Goal: Transaction & Acquisition: Download file/media

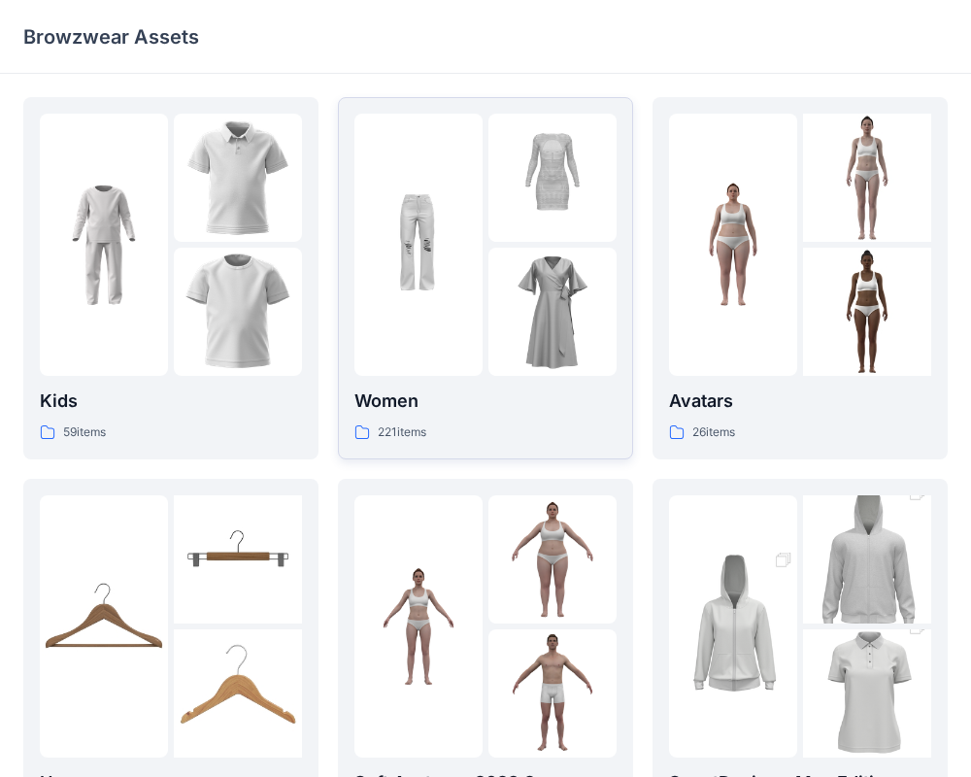
click at [438, 310] on div at bounding box center [419, 245] width 128 height 262
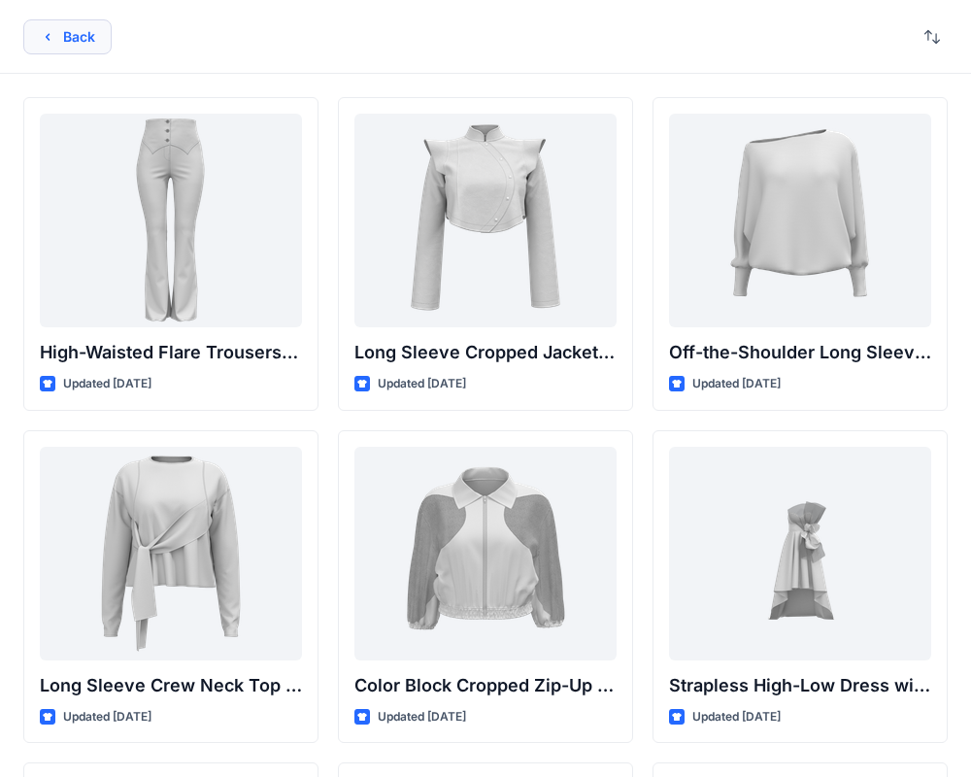
click at [56, 42] on button "Back" at bounding box center [67, 36] width 88 height 35
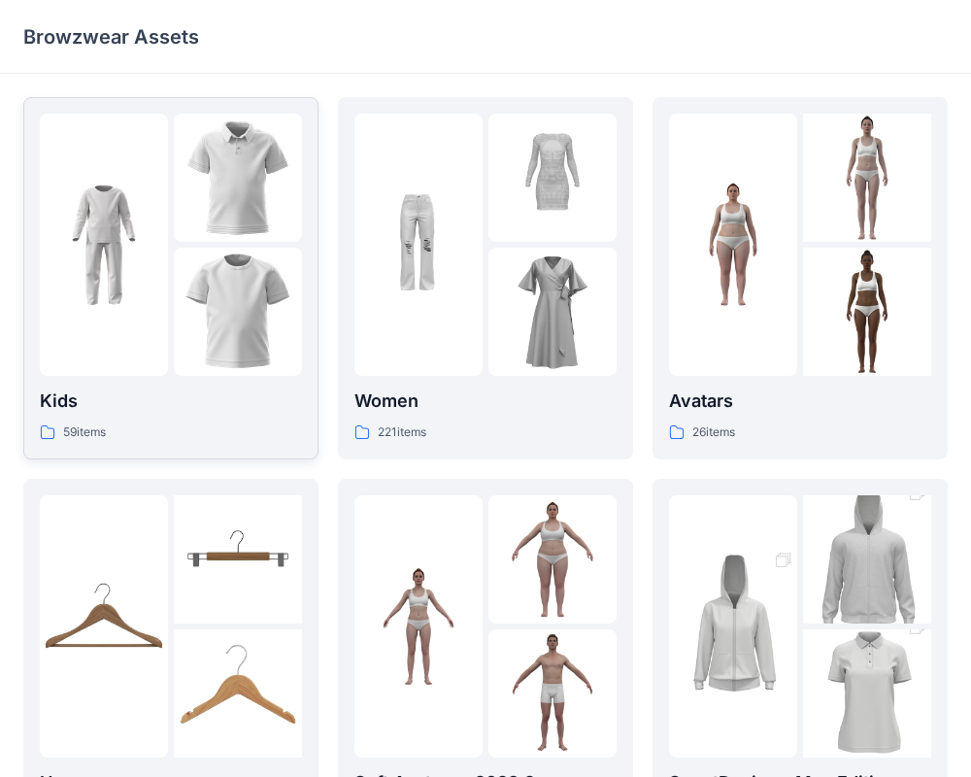
click at [223, 328] on img at bounding box center [238, 312] width 128 height 128
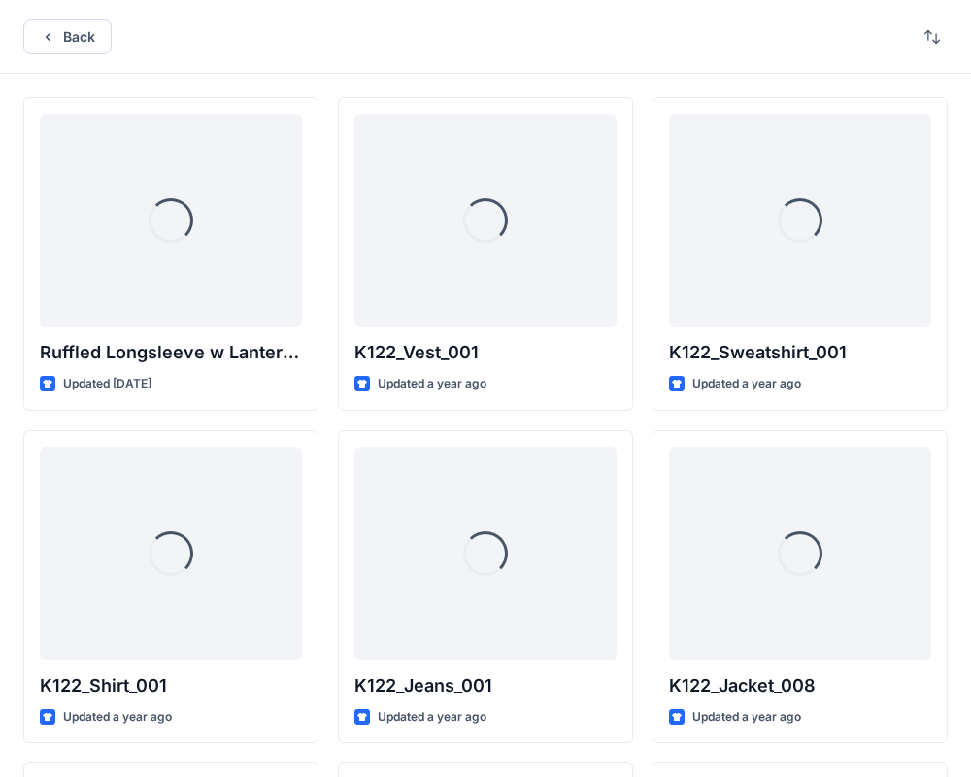
drag, startPoint x: 46, startPoint y: 35, endPoint x: 106, endPoint y: 88, distance: 80.5
click at [47, 36] on icon "button" at bounding box center [48, 37] width 16 height 16
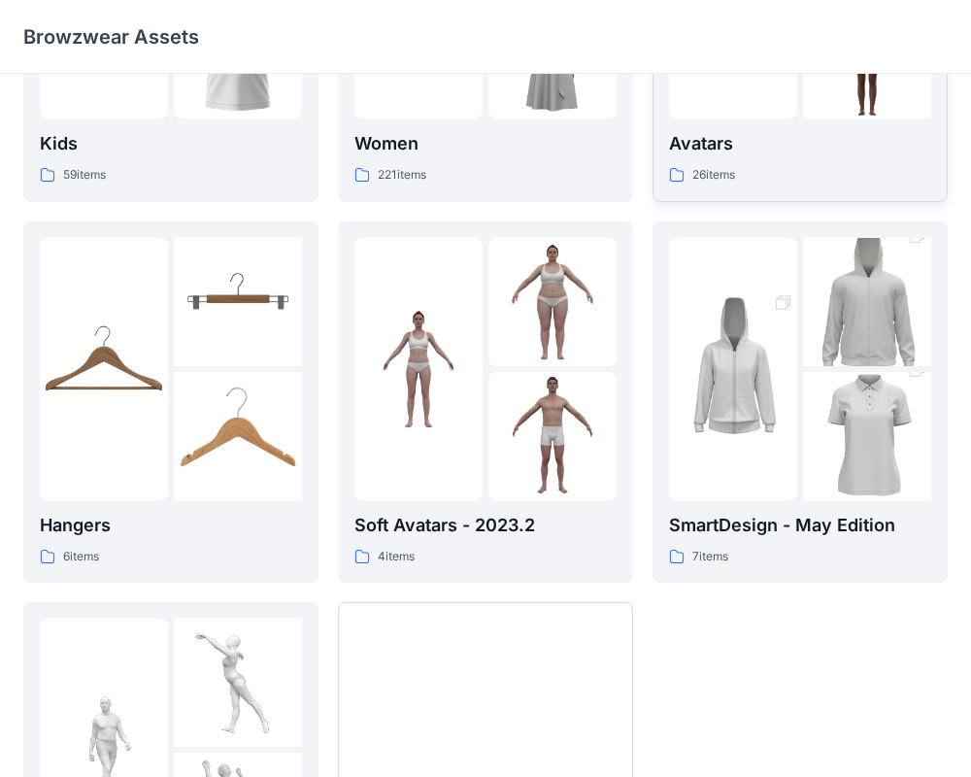
scroll to position [498, 0]
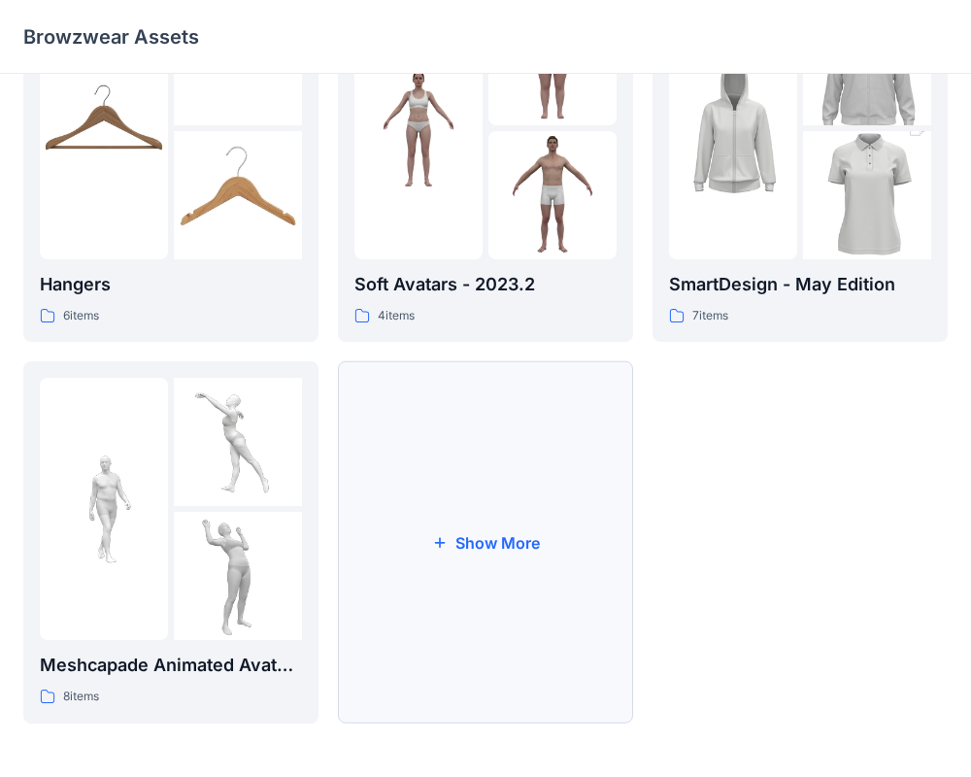
click at [545, 478] on button "Show More" at bounding box center [485, 542] width 295 height 362
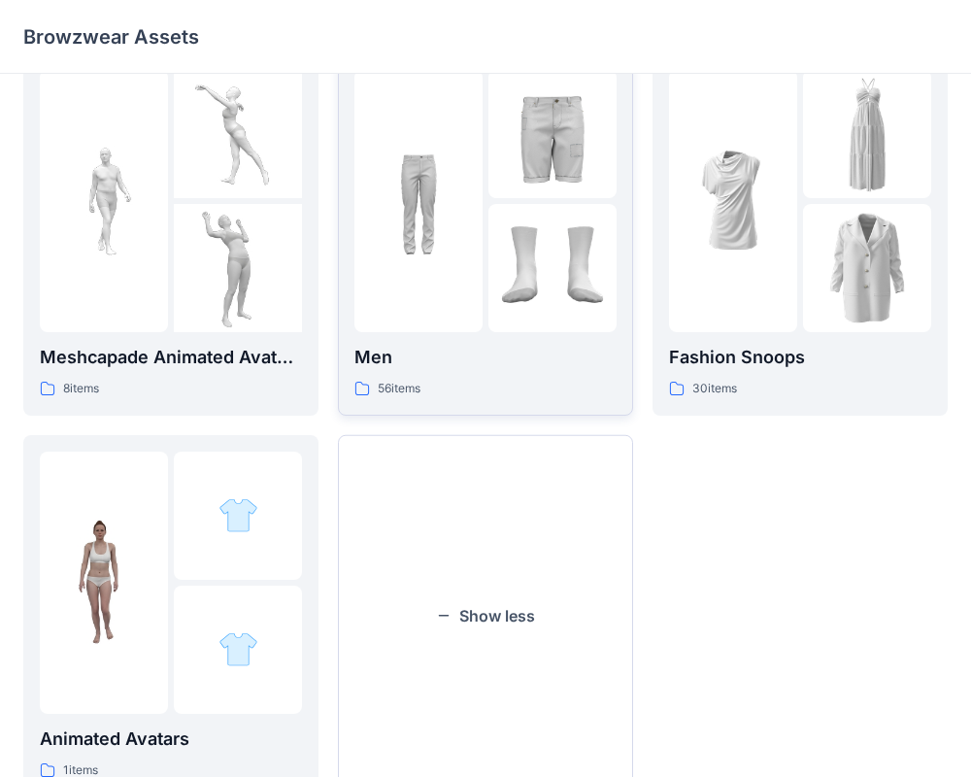
scroll to position [825, 0]
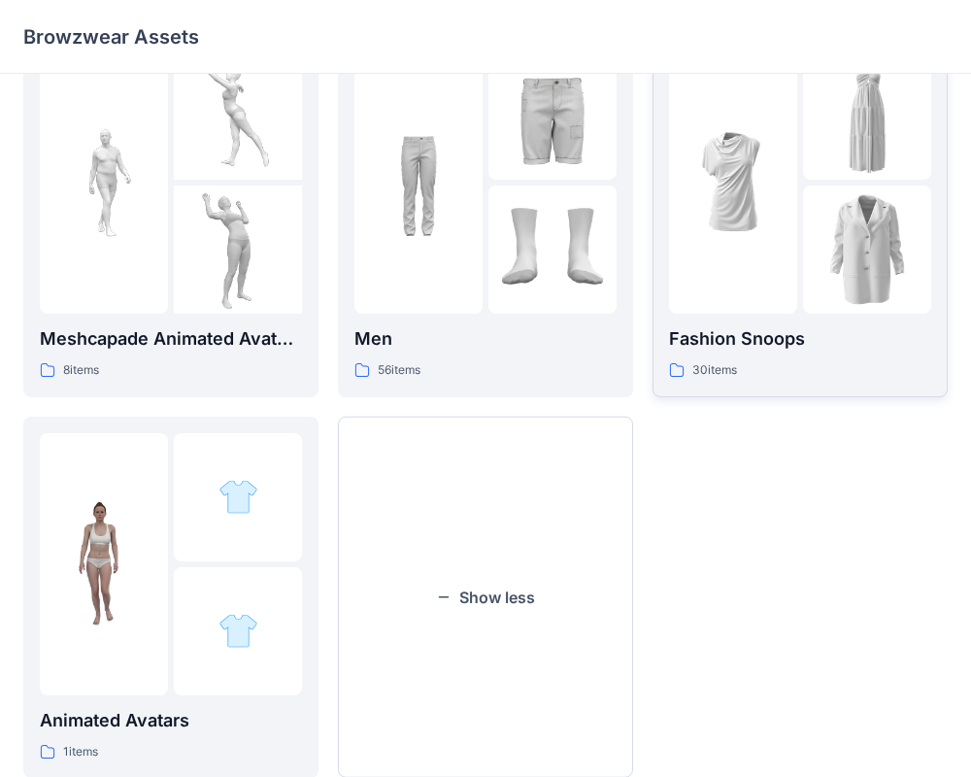
click at [701, 187] on img at bounding box center [733, 183] width 128 height 128
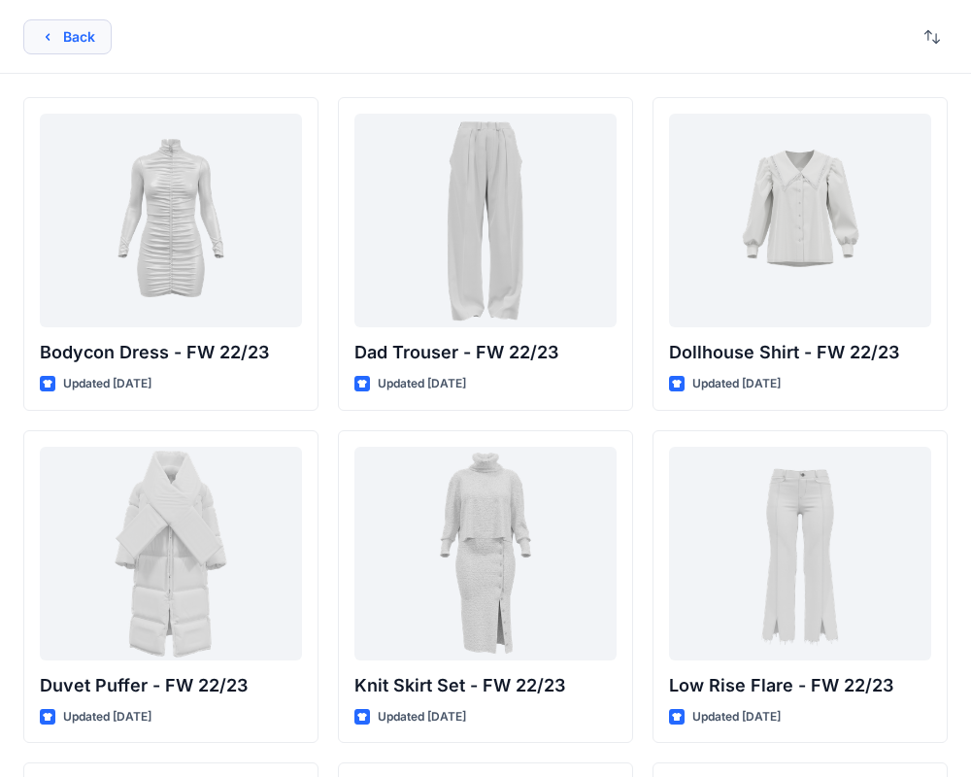
click at [61, 31] on button "Back" at bounding box center [67, 36] width 88 height 35
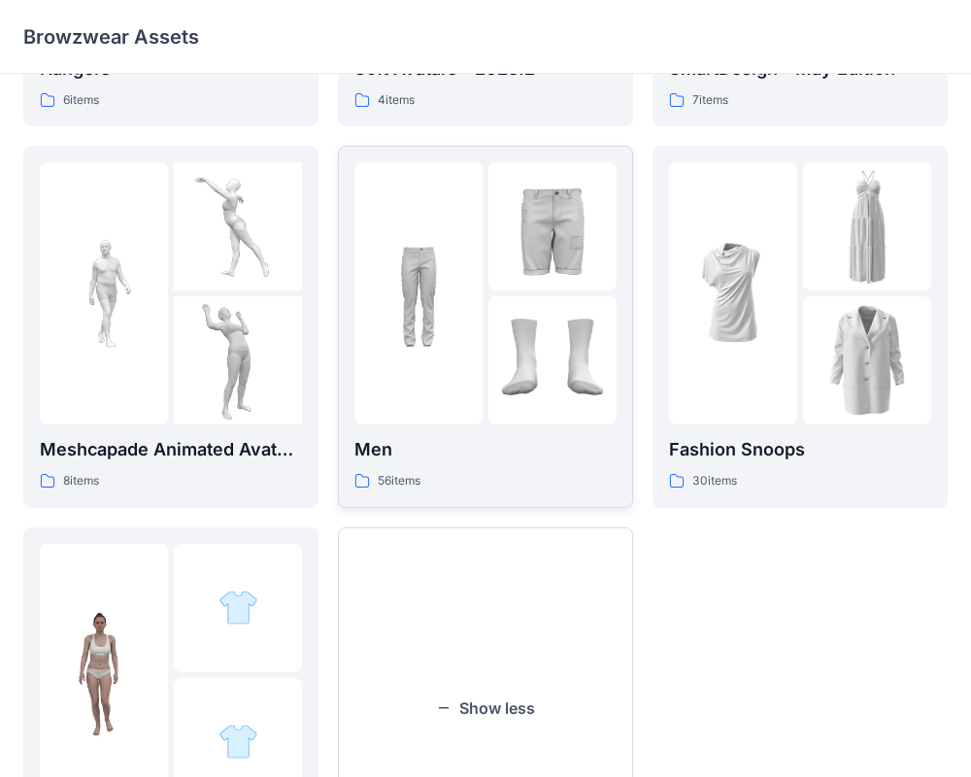
scroll to position [712, 0]
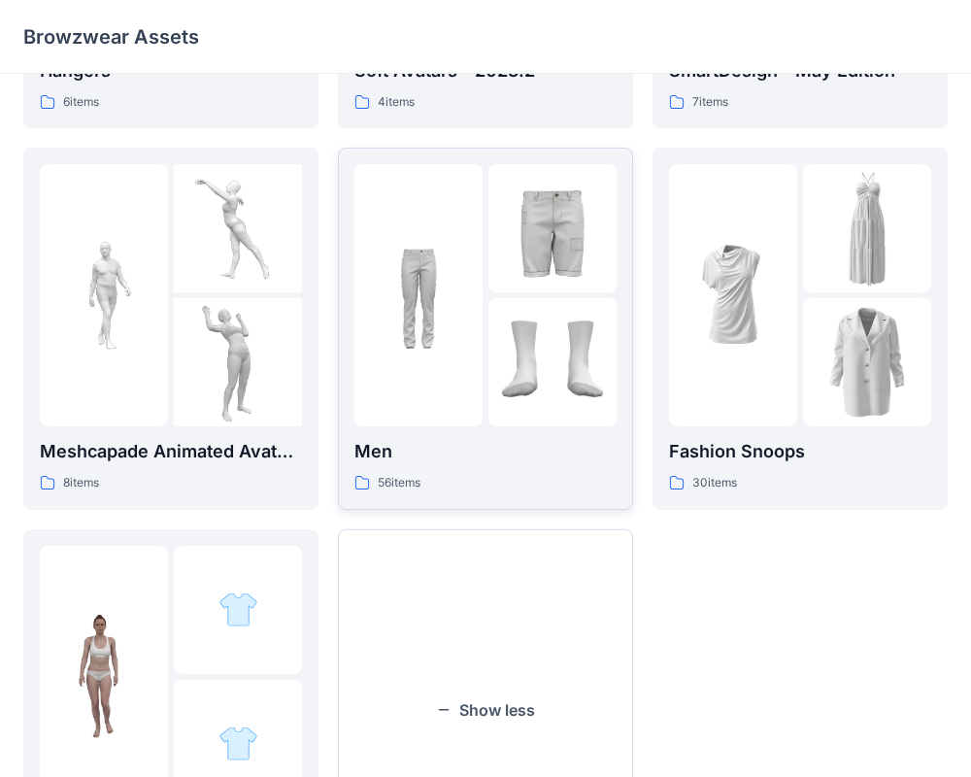
click at [466, 377] on div at bounding box center [419, 295] width 128 height 262
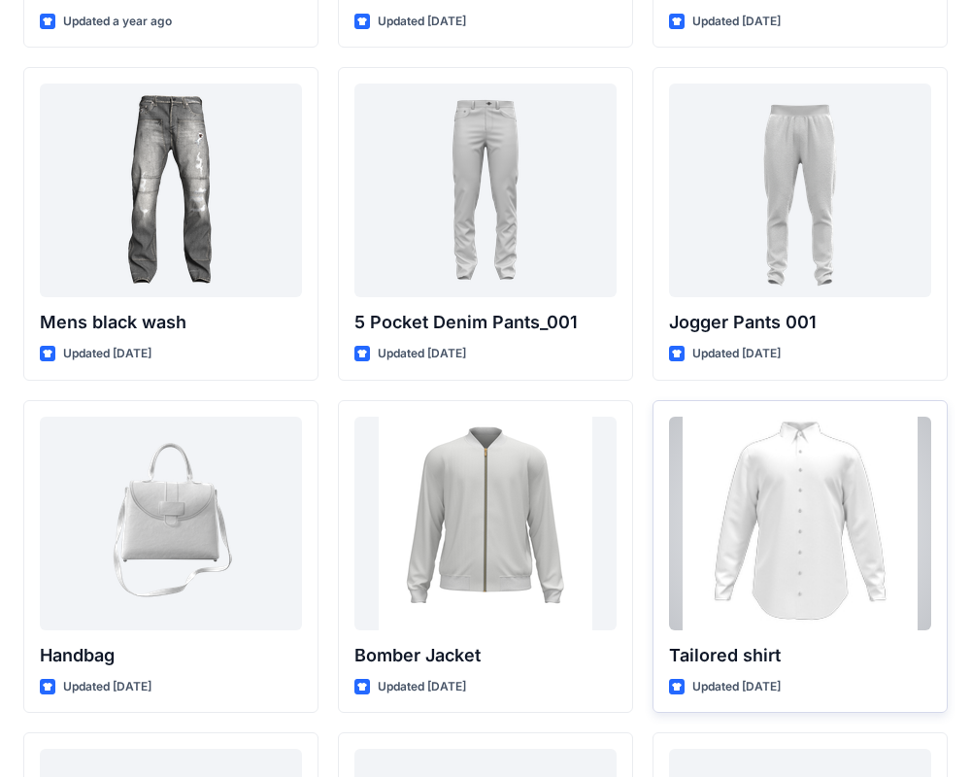
scroll to position [704, 0]
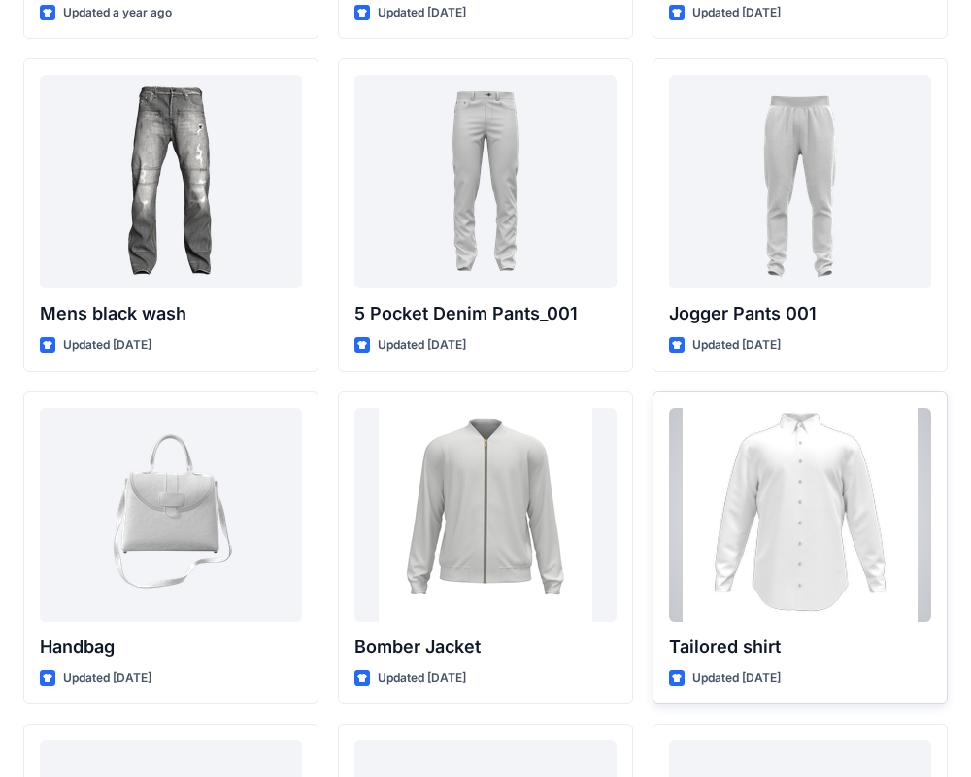
click at [755, 491] on div at bounding box center [800, 515] width 262 height 214
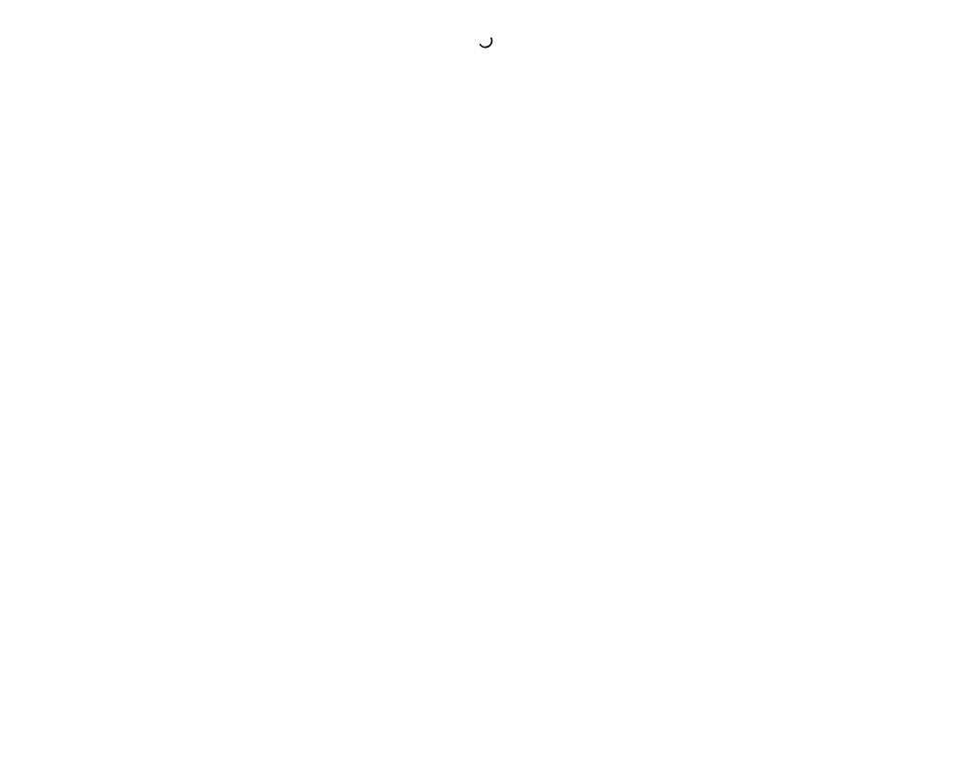
click at [755, 491] on div at bounding box center [485, 388] width 971 height 777
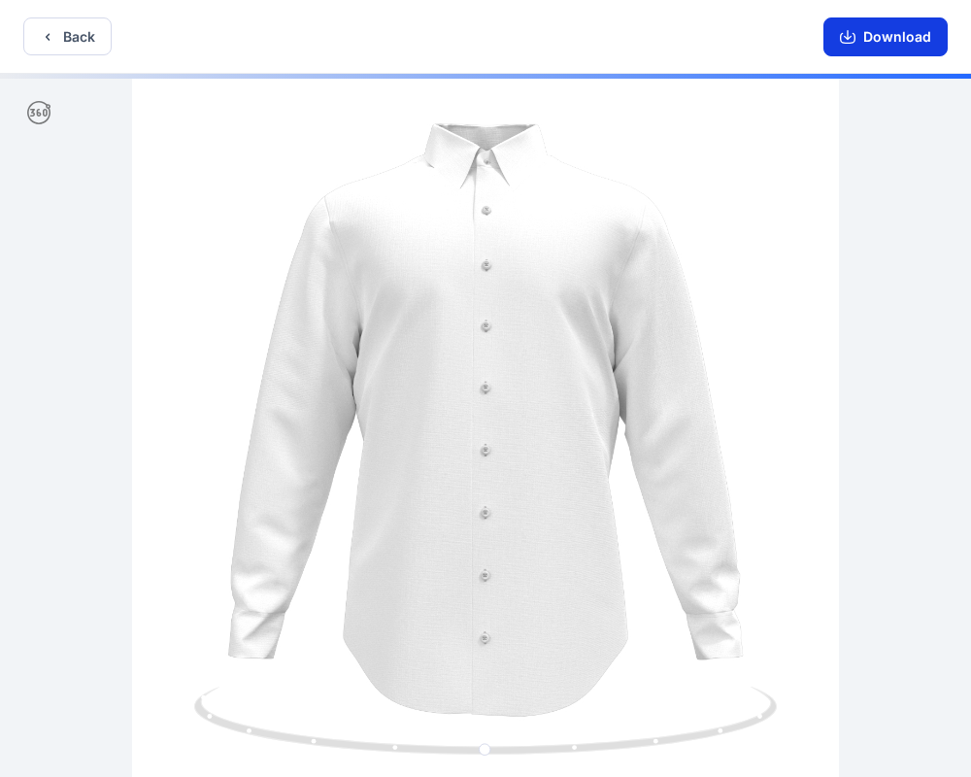
click at [847, 38] on icon "button" at bounding box center [848, 37] width 16 height 16
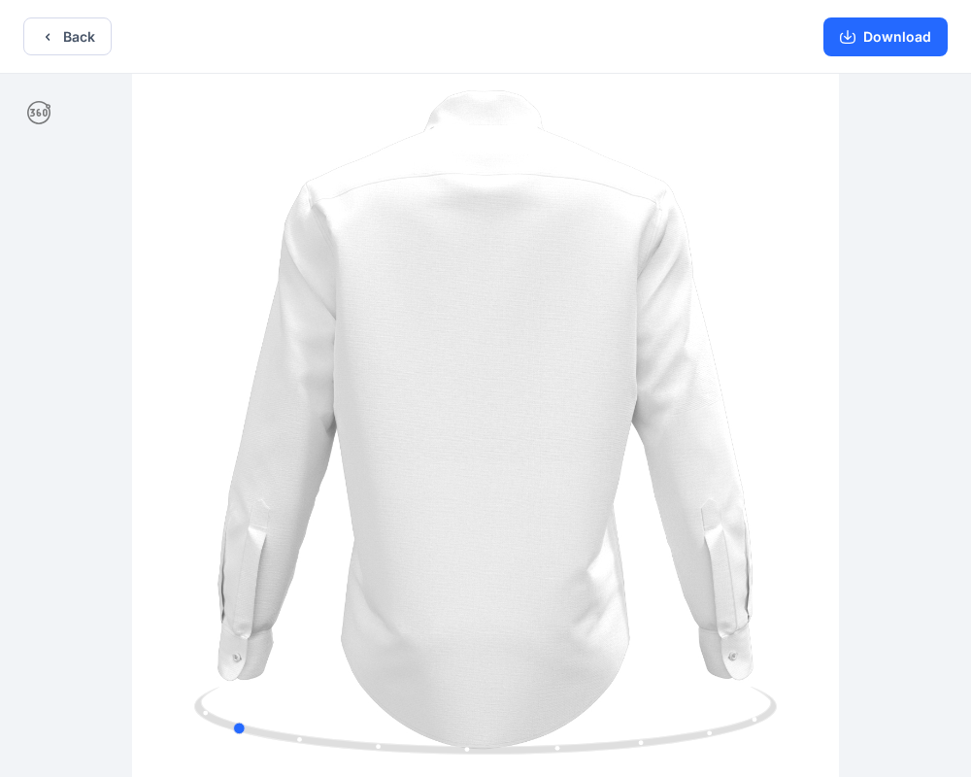
drag, startPoint x: 487, startPoint y: 749, endPoint x: 815, endPoint y: 724, distance: 329.3
click at [815, 724] on div at bounding box center [485, 427] width 971 height 707
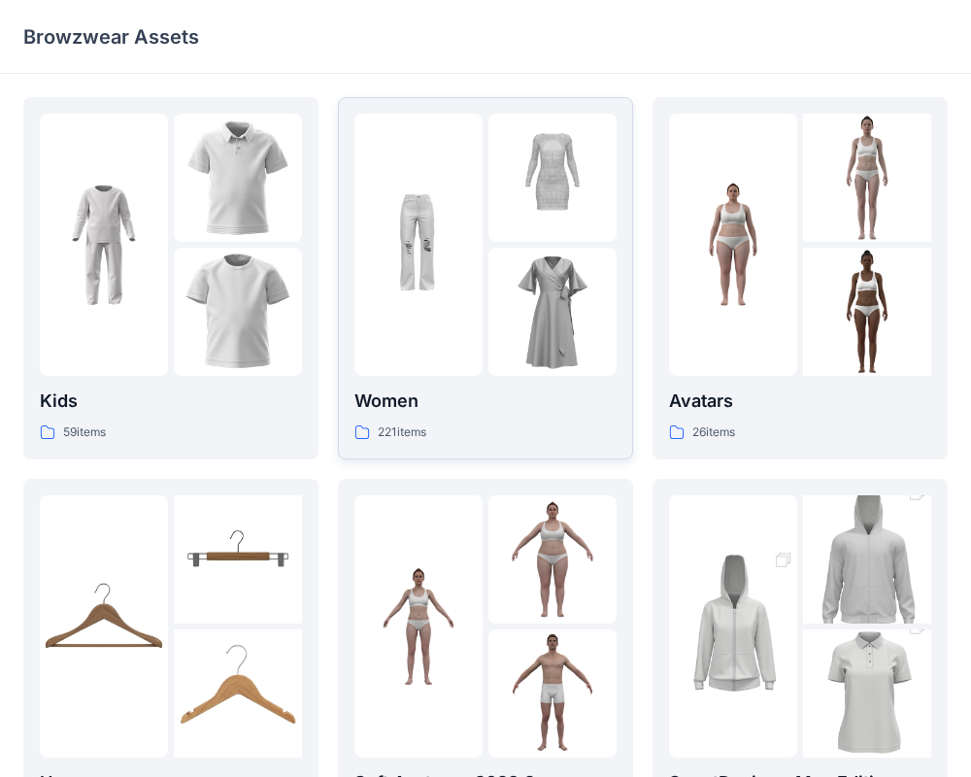
click at [488, 286] on div at bounding box center [486, 245] width 262 height 262
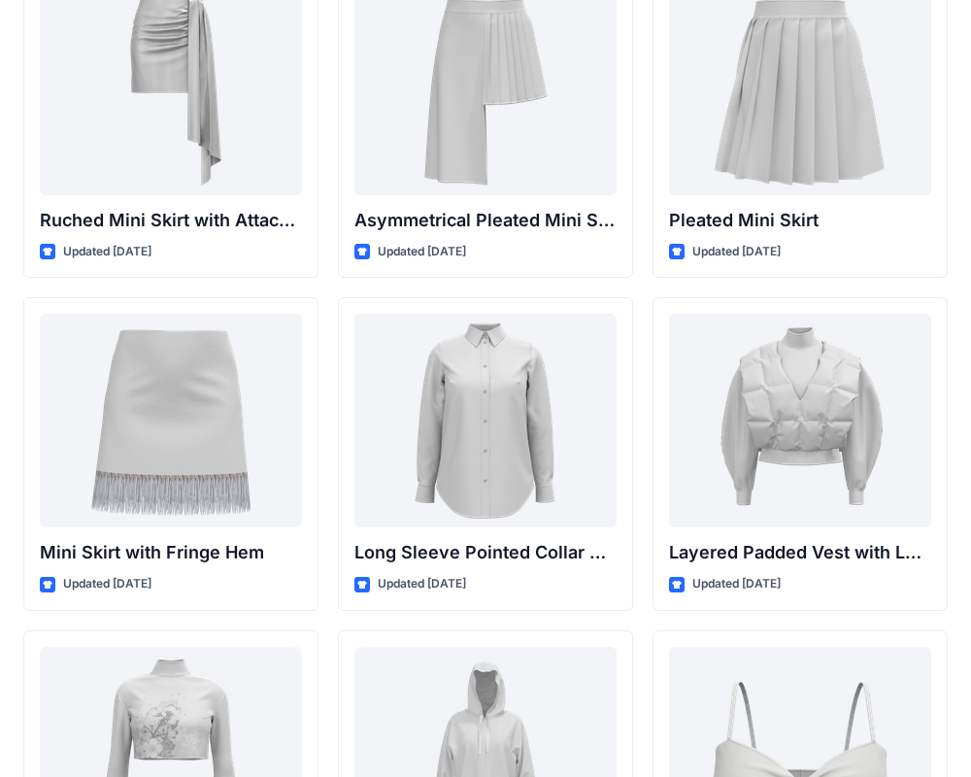
scroll to position [5479, 0]
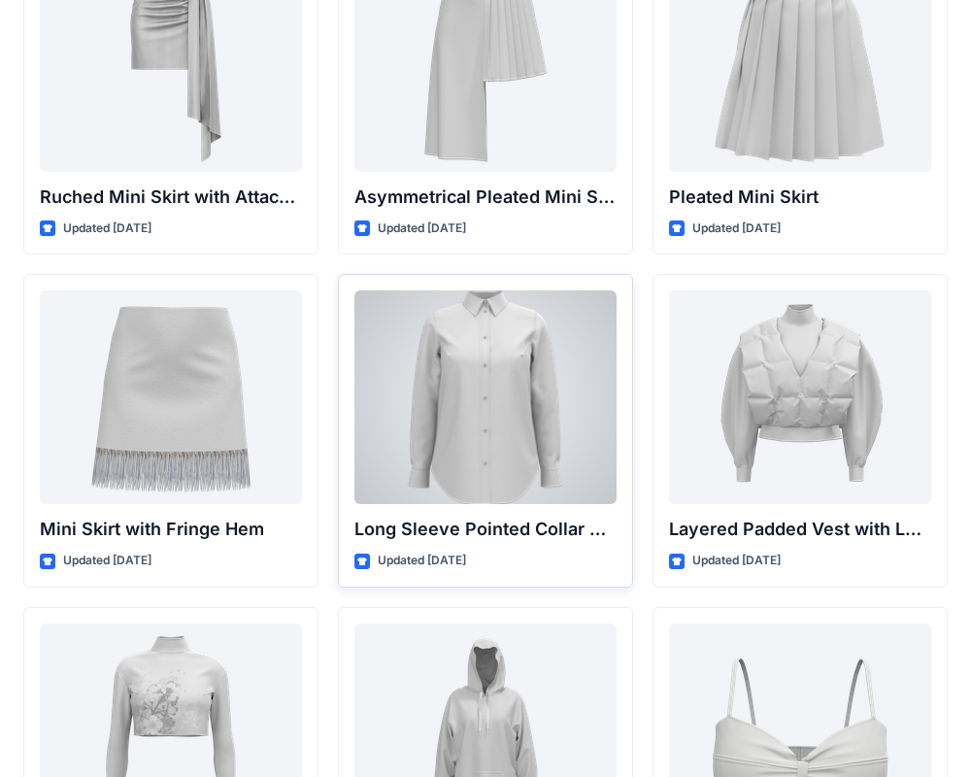
click at [553, 435] on div at bounding box center [486, 397] width 262 height 214
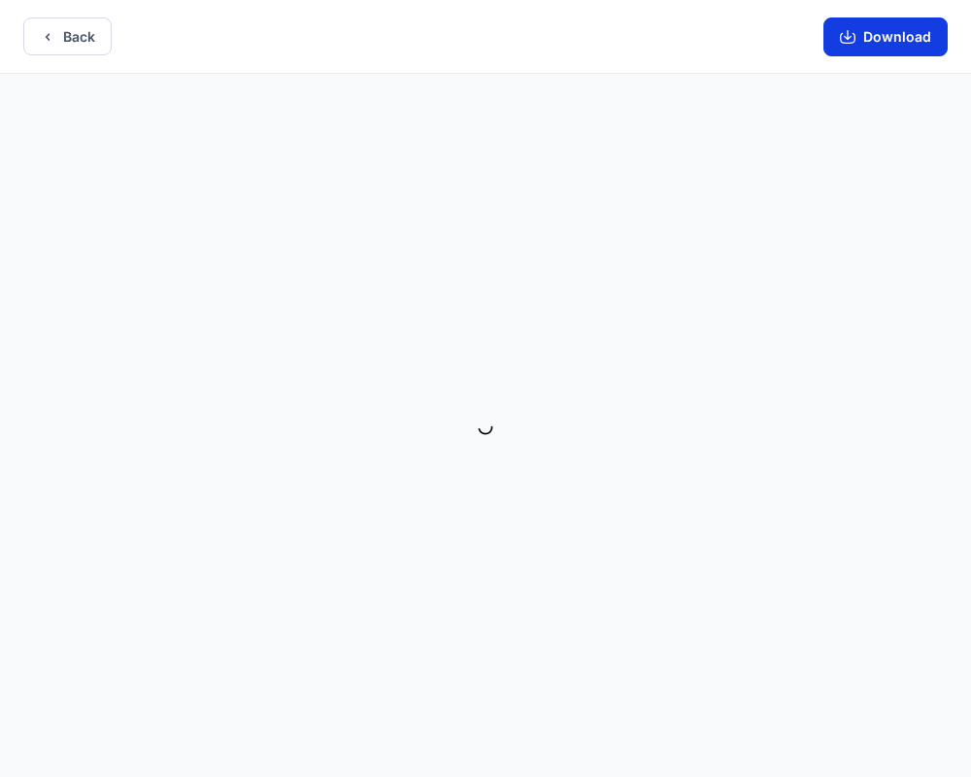
click at [871, 43] on button "Download" at bounding box center [886, 36] width 124 height 39
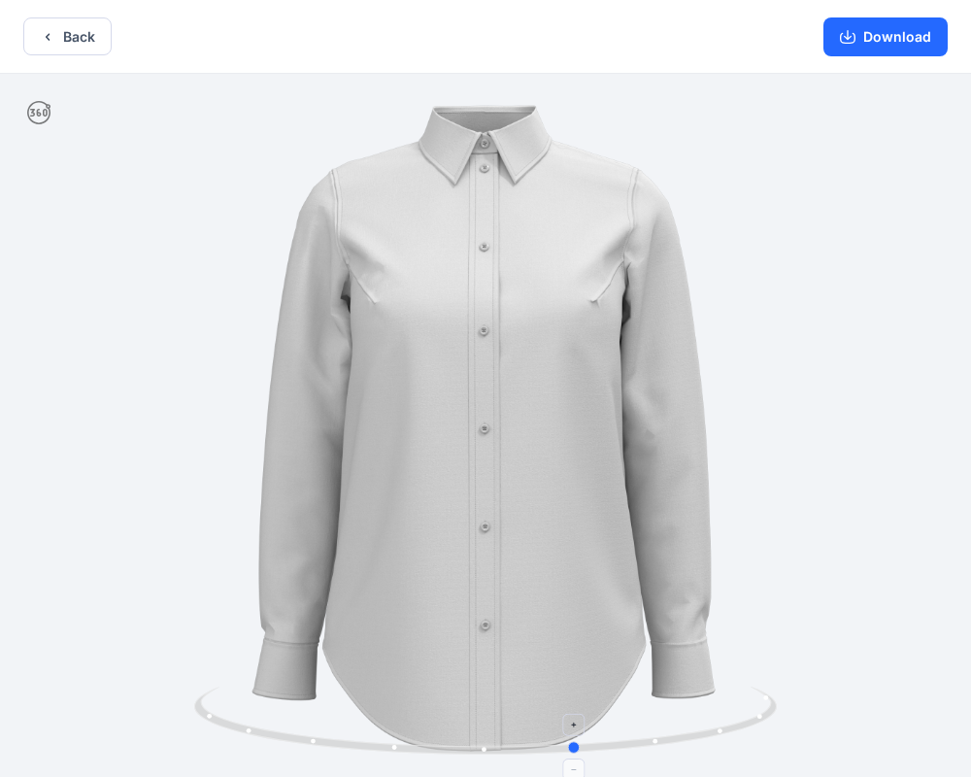
drag, startPoint x: 490, startPoint y: 754, endPoint x: 582, endPoint y: 738, distance: 93.6
click at [582, 738] on icon at bounding box center [488, 723] width 588 height 73
click at [854, 44] on icon "button" at bounding box center [848, 37] width 16 height 16
drag, startPoint x: 574, startPoint y: 747, endPoint x: 516, endPoint y: 745, distance: 58.3
click at [516, 745] on circle at bounding box center [520, 750] width 12 height 12
